Goal: Task Accomplishment & Management: Manage account settings

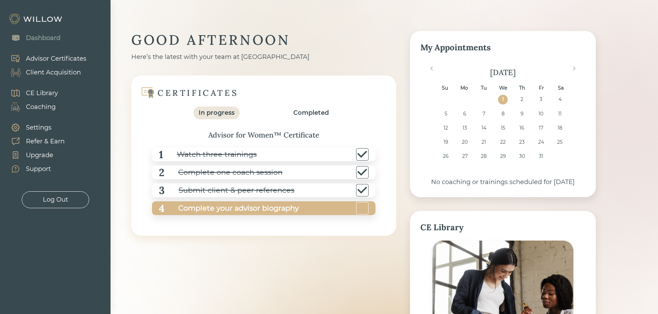
click at [198, 205] on div "Complete your advisor biography" at bounding box center [231, 209] width 134 height 16
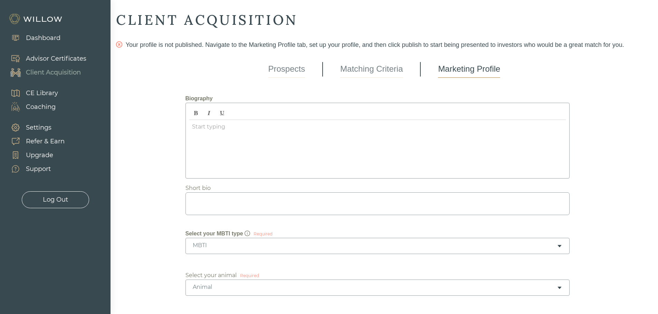
click at [259, 129] on div at bounding box center [377, 147] width 376 height 55
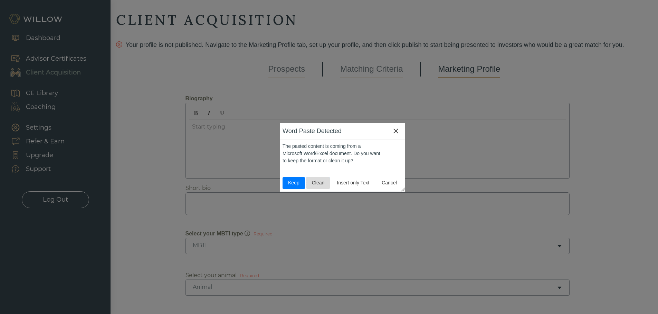
click at [320, 184] on span "Clean" at bounding box center [318, 182] width 18 height 7
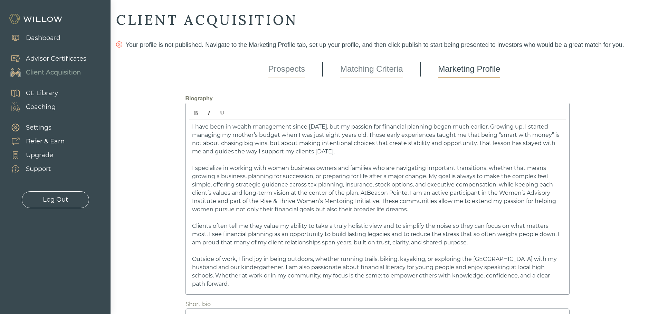
click at [348, 136] on span "I have been in wealth management since [DATE], but my passion for financial pla…" at bounding box center [375, 139] width 367 height 31
click at [191, 136] on div "I have been in wealth management since [DATE], but my passion for financial pla…" at bounding box center [377, 205] width 376 height 171
click at [222, 135] on span "I have been in wealth management since [DATE], but my passion for financial pla…" at bounding box center [376, 139] width 369 height 31
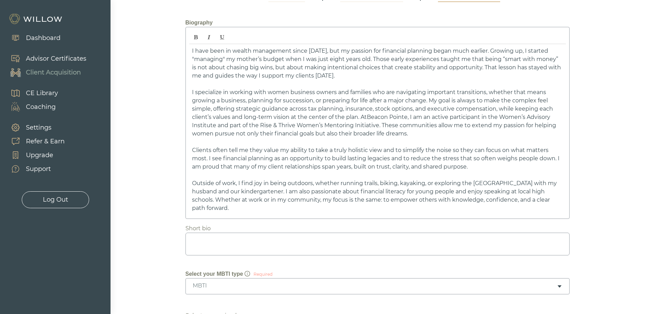
scroll to position [77, 0]
drag, startPoint x: 212, startPoint y: 199, endPoint x: 518, endPoint y: 188, distance: 305.7
click at [518, 188] on span "Outside of work, I find joy in being outdoors, whether running trails, biking, …" at bounding box center [374, 194] width 364 height 31
click at [223, 236] on textarea at bounding box center [377, 243] width 384 height 23
click at [288, 90] on span "I specialize in working with women business owners and families who are navigat…" at bounding box center [374, 112] width 364 height 48
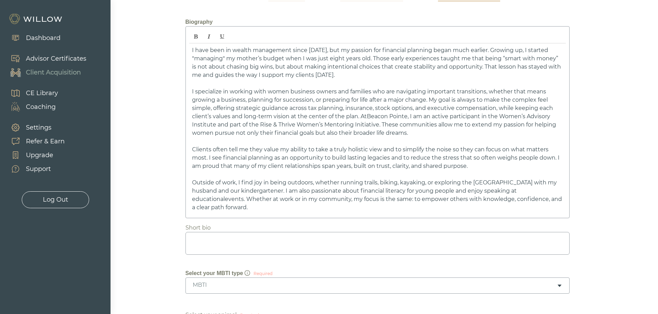
click at [336, 92] on span "I specialize in working with women business owners and families who are navigat…" at bounding box center [374, 112] width 364 height 48
drag, startPoint x: 338, startPoint y: 91, endPoint x: 342, endPoint y: 91, distance: 3.8
click at [338, 91] on span "I specialize in working with women business owners, educators and families who …" at bounding box center [375, 112] width 366 height 48
click at [369, 90] on span "I specialize in working with women business owners, educators and families who …" at bounding box center [375, 112] width 366 height 48
click at [380, 91] on span "I specialize in working with women business owners, educators and families who …" at bounding box center [375, 112] width 366 height 48
